Goal: Navigation & Orientation: Find specific page/section

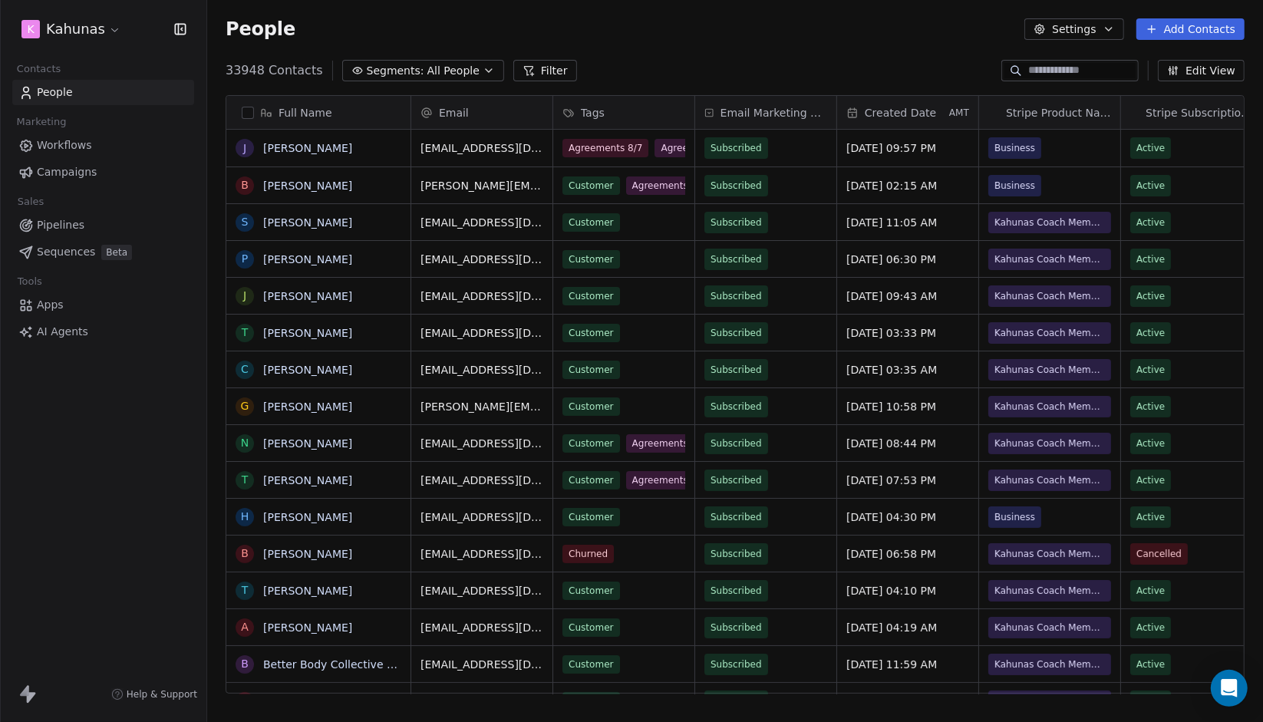
scroll to position [624, 1044]
click at [152, 170] on link "Campaigns" at bounding box center [103, 172] width 182 height 25
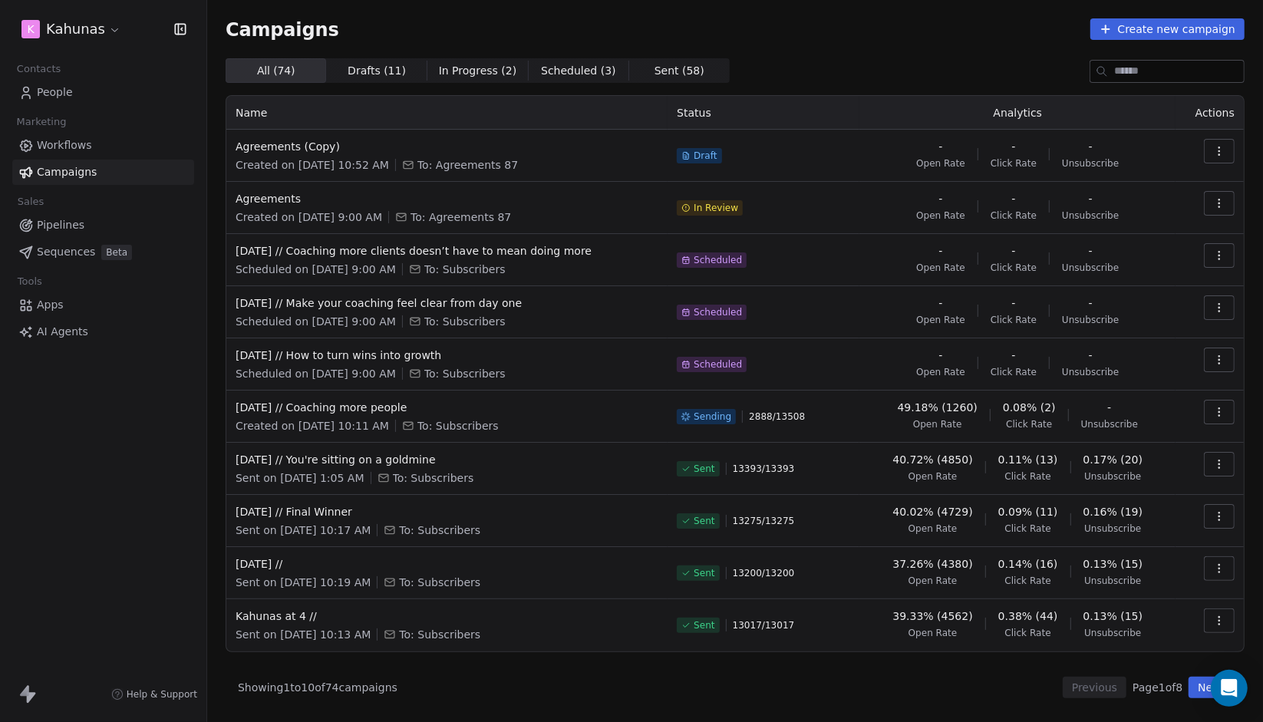
click at [100, 48] on div "K Kahunas" at bounding box center [103, 29] width 206 height 58
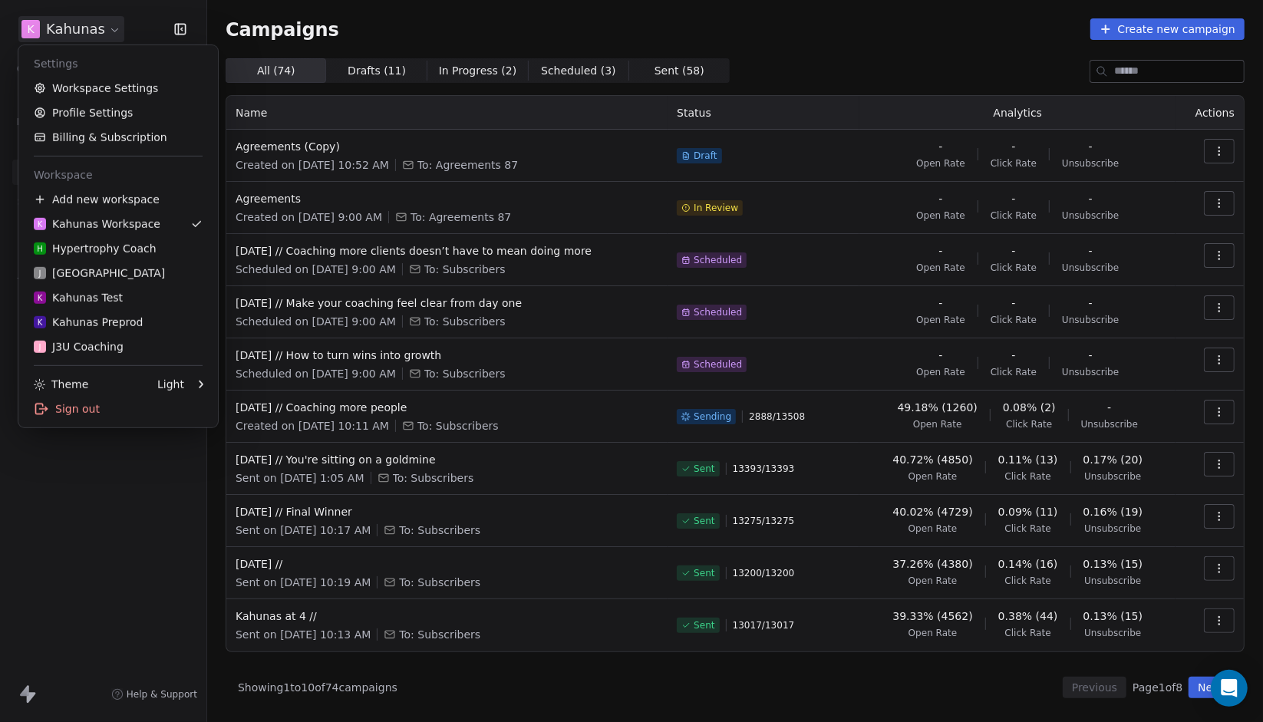
click at [84, 26] on html "K Kahunas Contacts People Marketing Workflows Campaigns Sales Pipelines Sequenc…" at bounding box center [631, 361] width 1263 height 722
click at [115, 271] on div "J J3 University" at bounding box center [118, 272] width 169 height 15
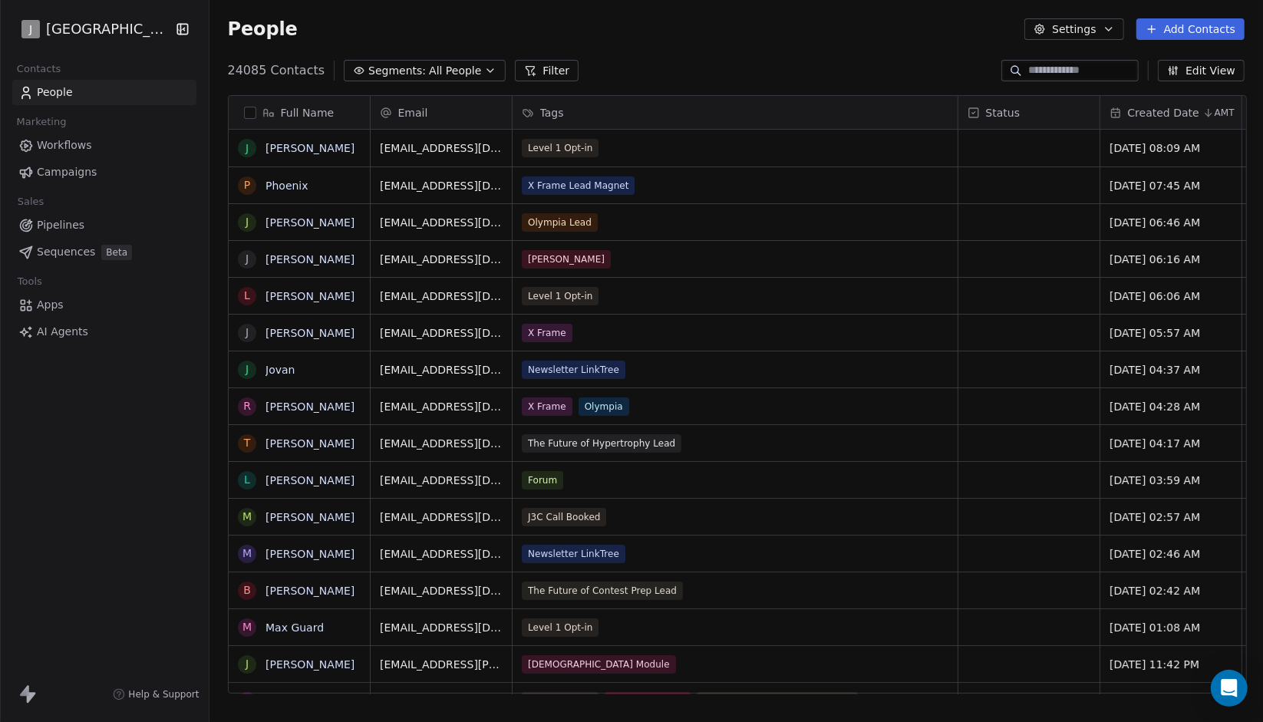
scroll to position [624, 1044]
